Goal: Task Accomplishment & Management: Manage account settings

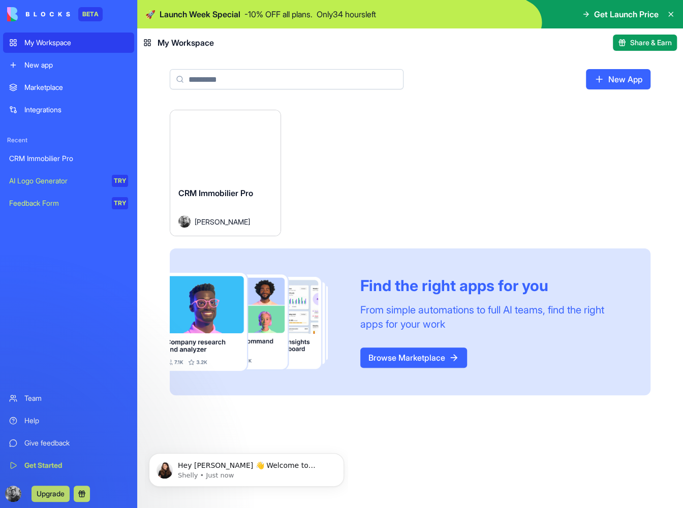
click at [249, 214] on div "CRM Immobilier Pro" at bounding box center [225, 201] width 94 height 28
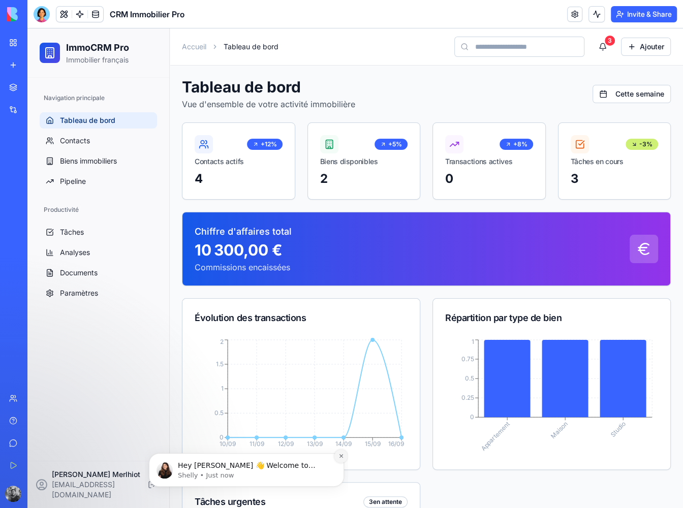
click at [340, 460] on button "Dismiss notification" at bounding box center [340, 455] width 13 height 13
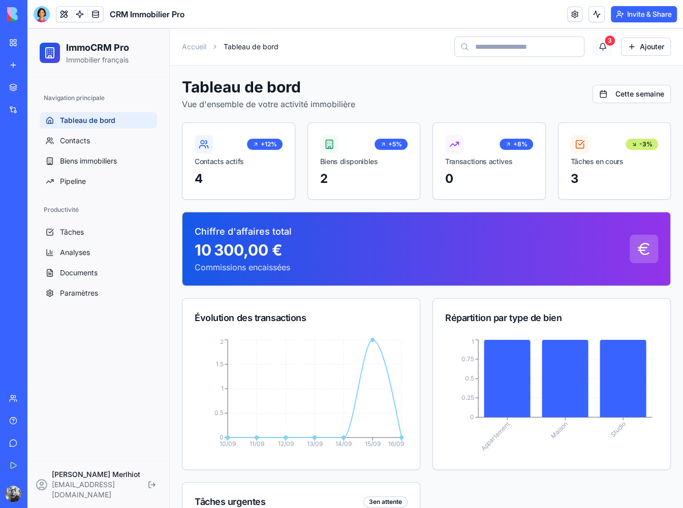
click at [598, 48] on button "3" at bounding box center [602, 47] width 20 height 18
click at [43, 12] on div at bounding box center [42, 14] width 16 height 16
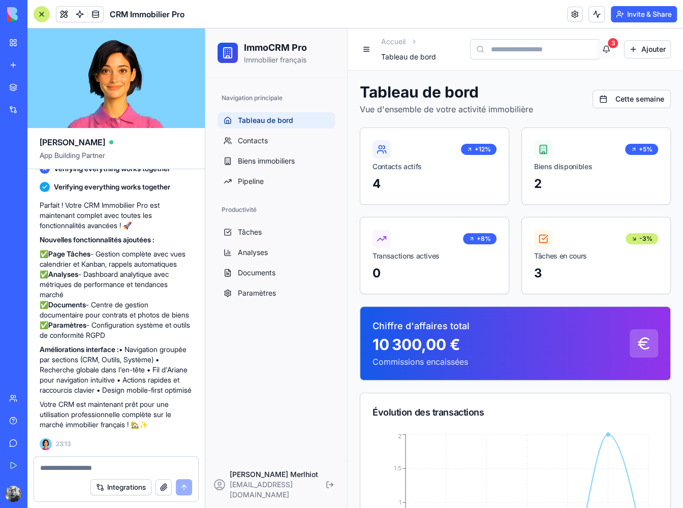
click at [600, 47] on button "3" at bounding box center [606, 49] width 20 height 18
